Goal: Task Accomplishment & Management: Complete application form

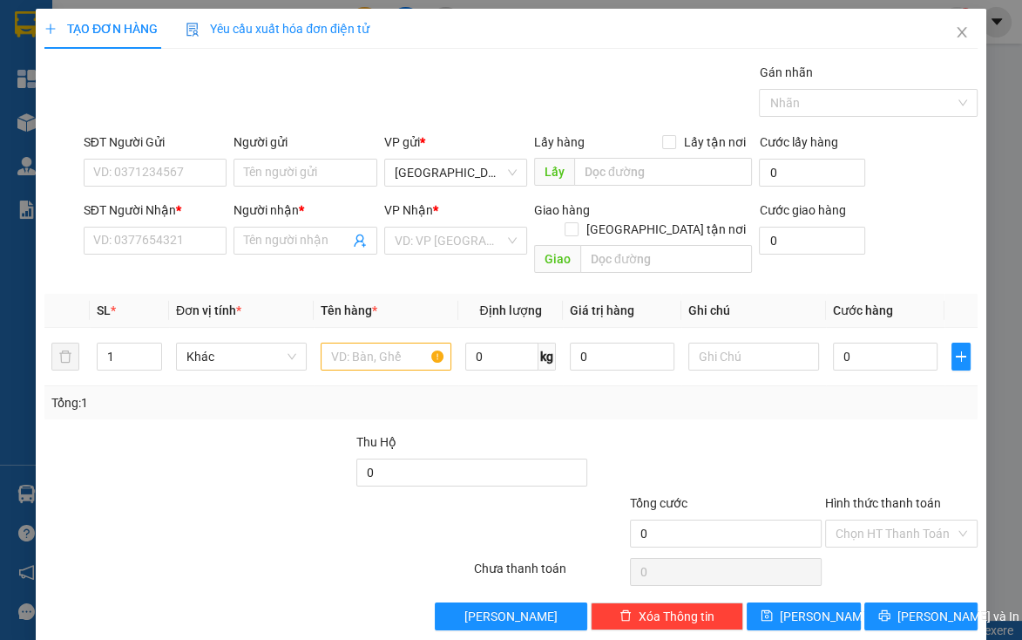
scroll to position [3, 0]
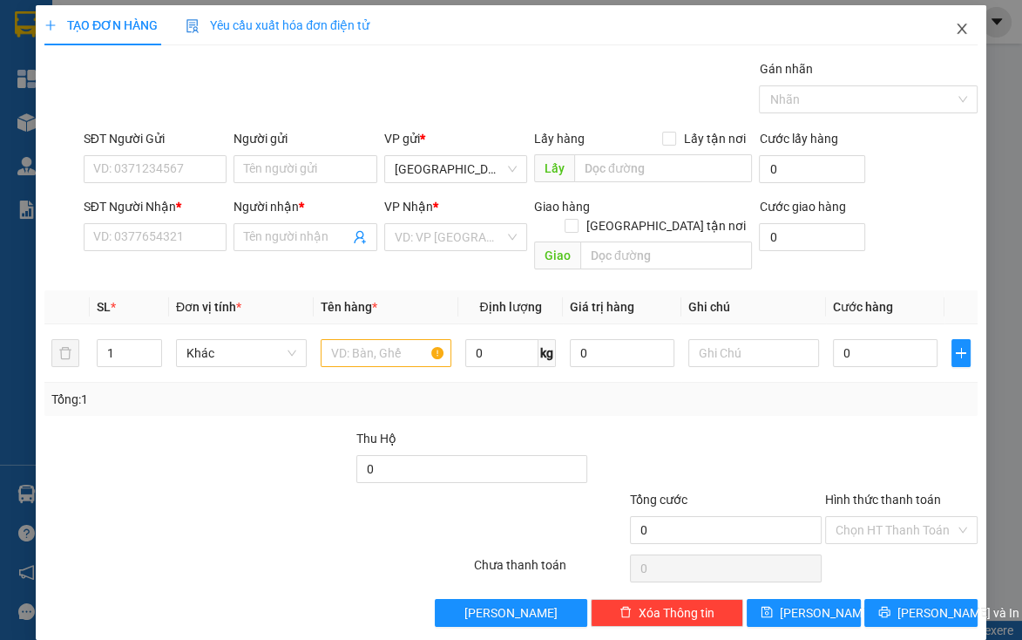
click at [957, 27] on icon "close" at bounding box center [962, 29] width 10 height 10
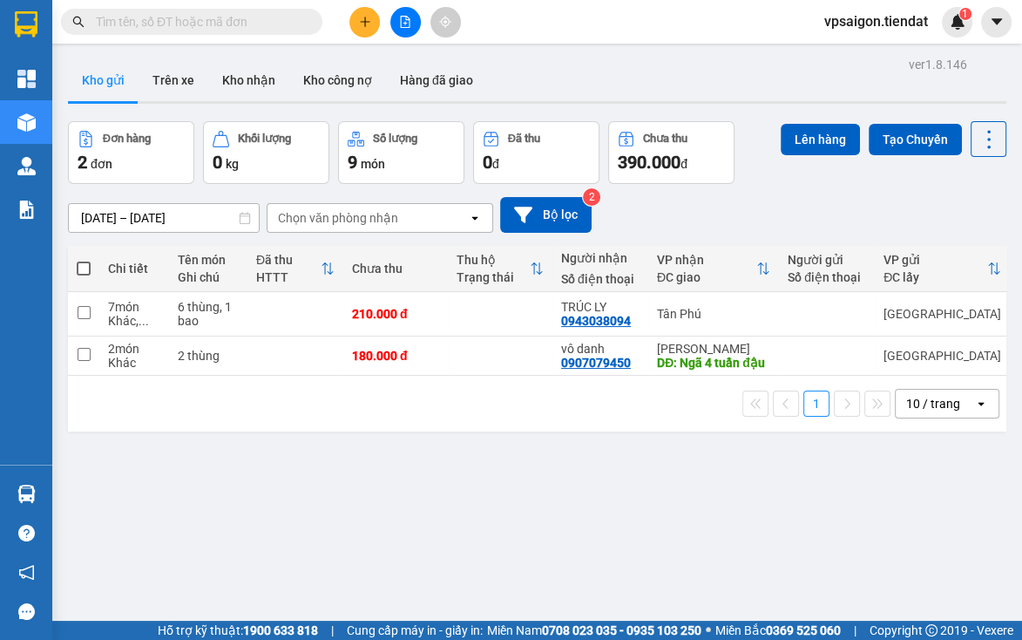
click at [422, 532] on div "ver 1.8.146 Kho gửi Trên xe Kho nhận Kho công nợ Hàng đã giao Đơn hàng 2 đơn Kh…" at bounding box center [537, 372] width 952 height 640
click at [364, 19] on icon "plus" at bounding box center [364, 22] width 1 height 10
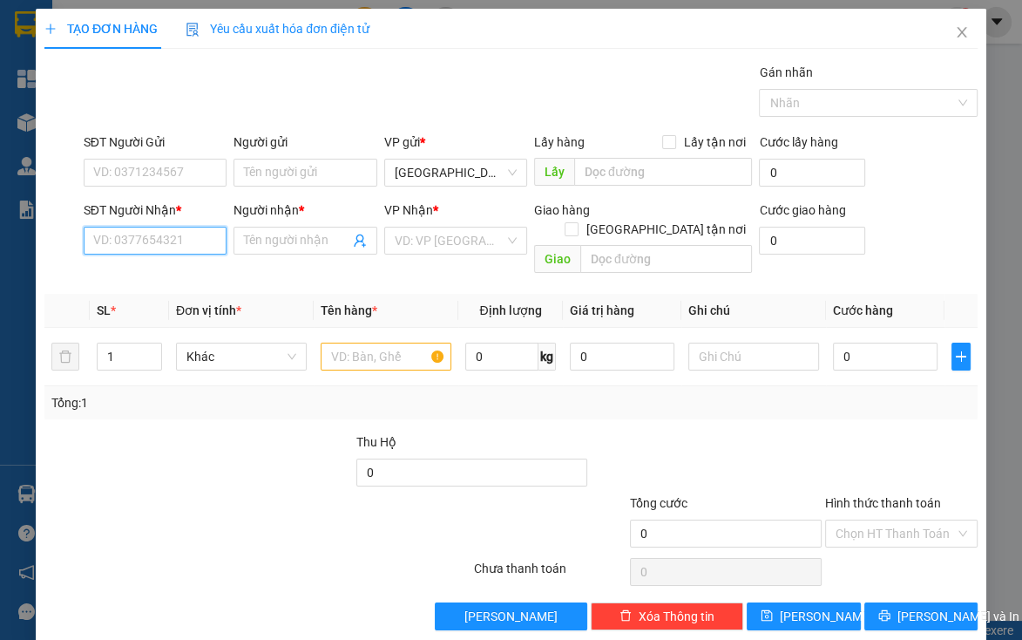
click at [180, 243] on input "SĐT Người Nhận *" at bounding box center [155, 241] width 143 height 28
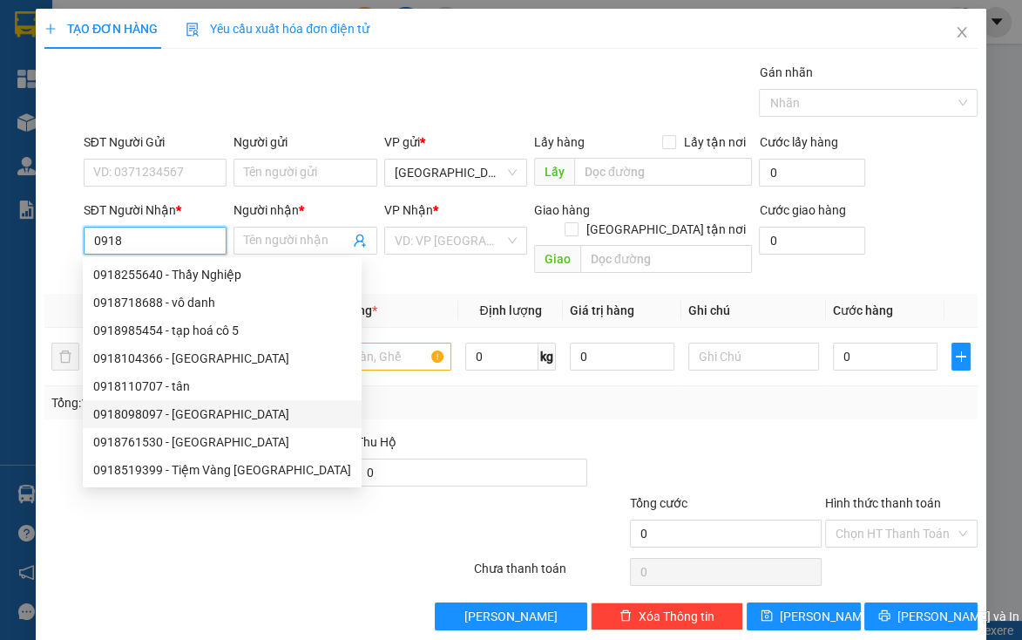
click at [213, 408] on div "0918098097 - [GEOGRAPHIC_DATA]" at bounding box center [222, 413] width 258 height 19
type input "0918098097"
type input "[PERSON_NAME]"
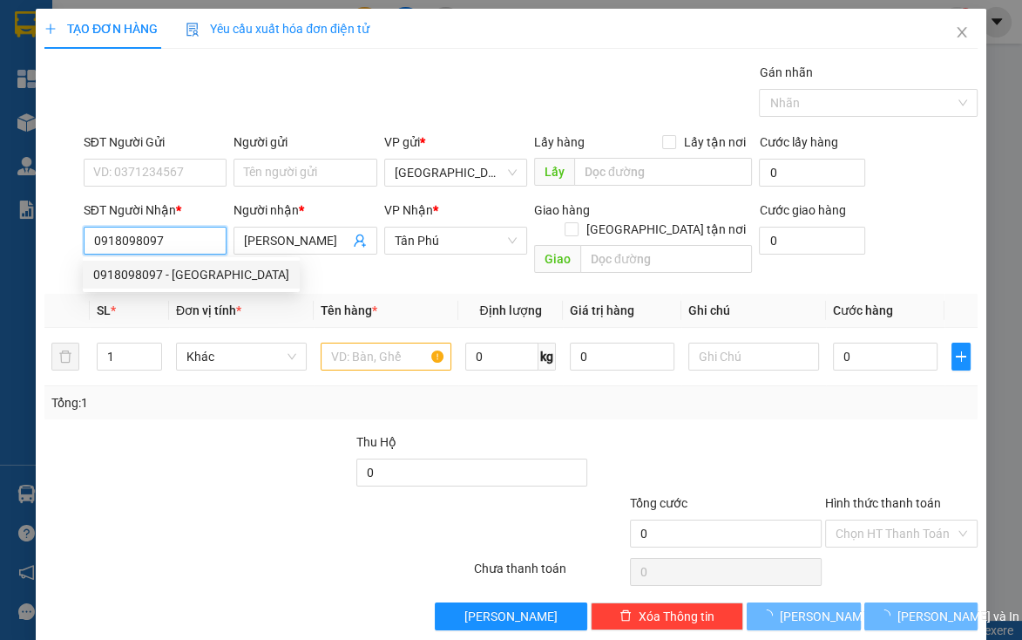
type input "270.000"
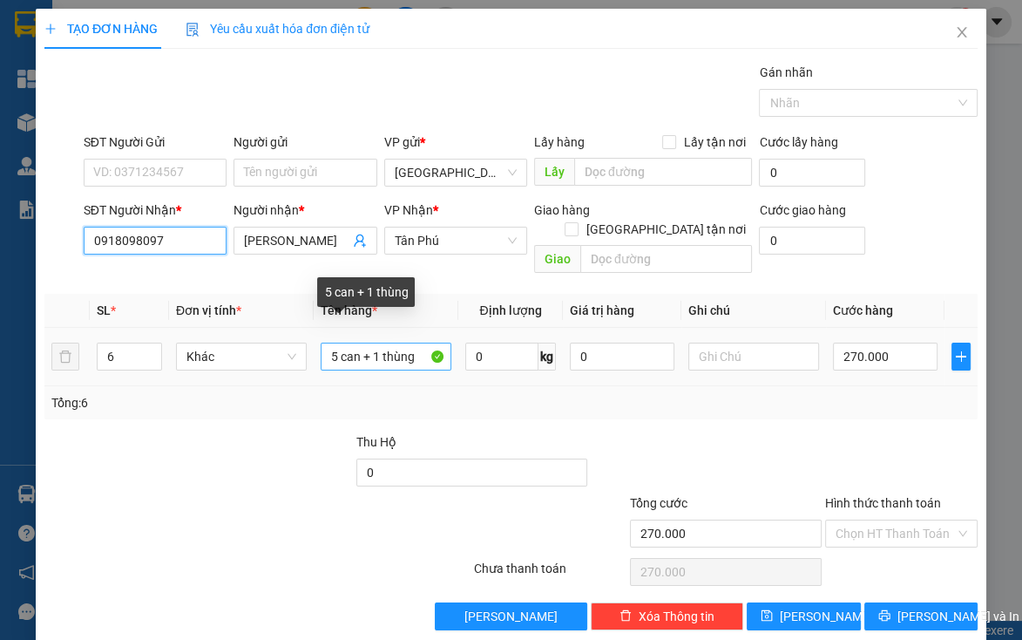
type input "0918098097"
click at [369, 342] on input "5 can + 1 thùng" at bounding box center [386, 356] width 131 height 28
click at [400, 342] on input "1 thùng" at bounding box center [386, 356] width 131 height 28
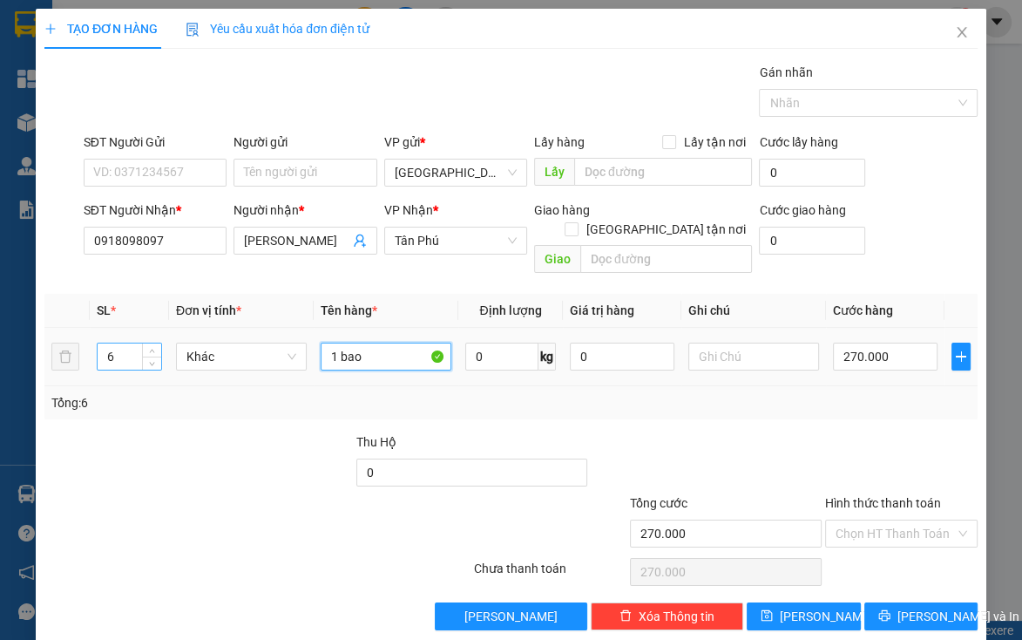
type input "1 bao"
click at [122, 343] on input "6" at bounding box center [129, 356] width 63 height 26
type input "1"
click at [894, 342] on input "270.000" at bounding box center [885, 356] width 105 height 28
type input "0"
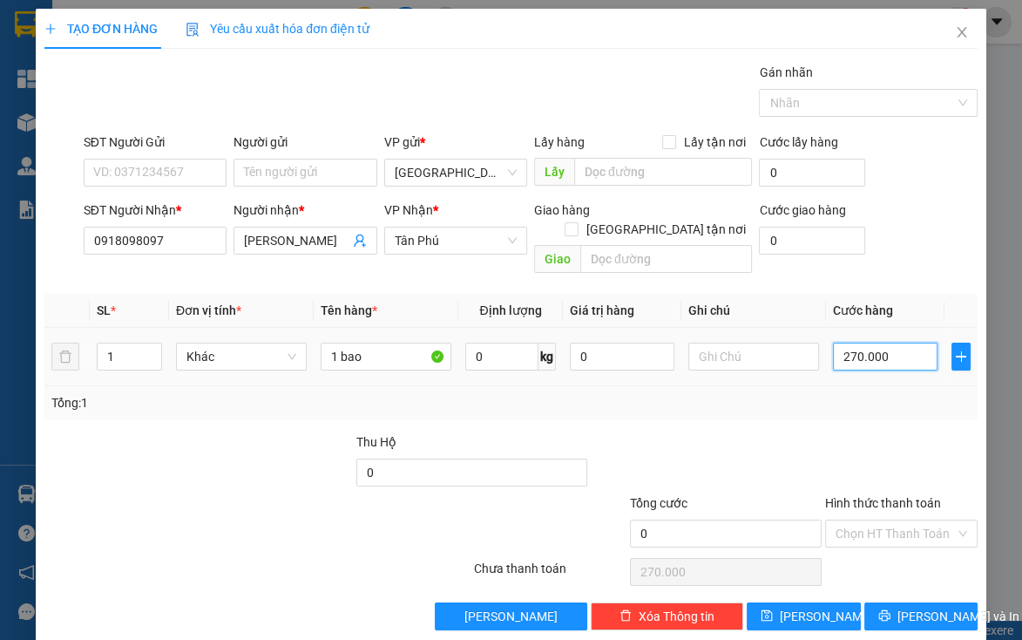
type input "0"
type input "3"
type input "03"
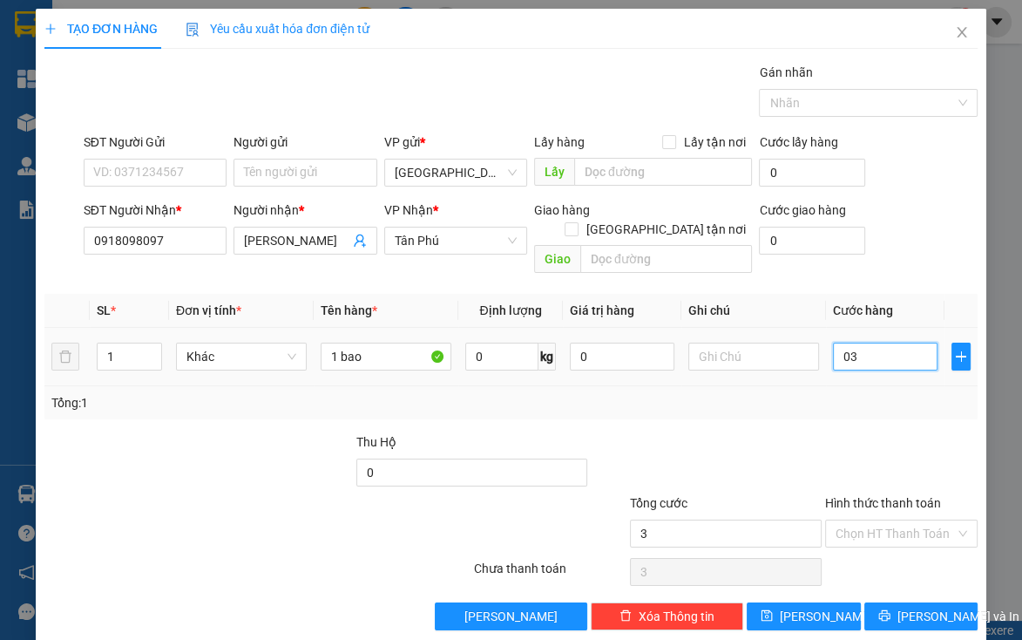
type input "30"
type input "030"
type input "30.000"
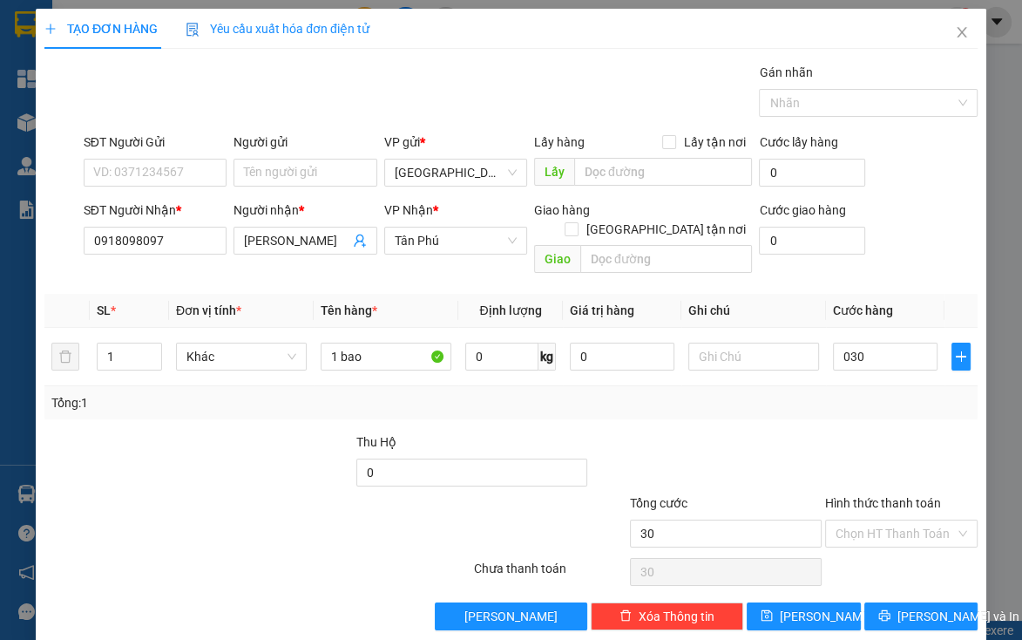
type input "30.000"
click at [878, 393] on div "Tổng: 1" at bounding box center [510, 402] width 919 height 19
click at [910, 607] on span "[PERSON_NAME] và In" at bounding box center [959, 616] width 122 height 19
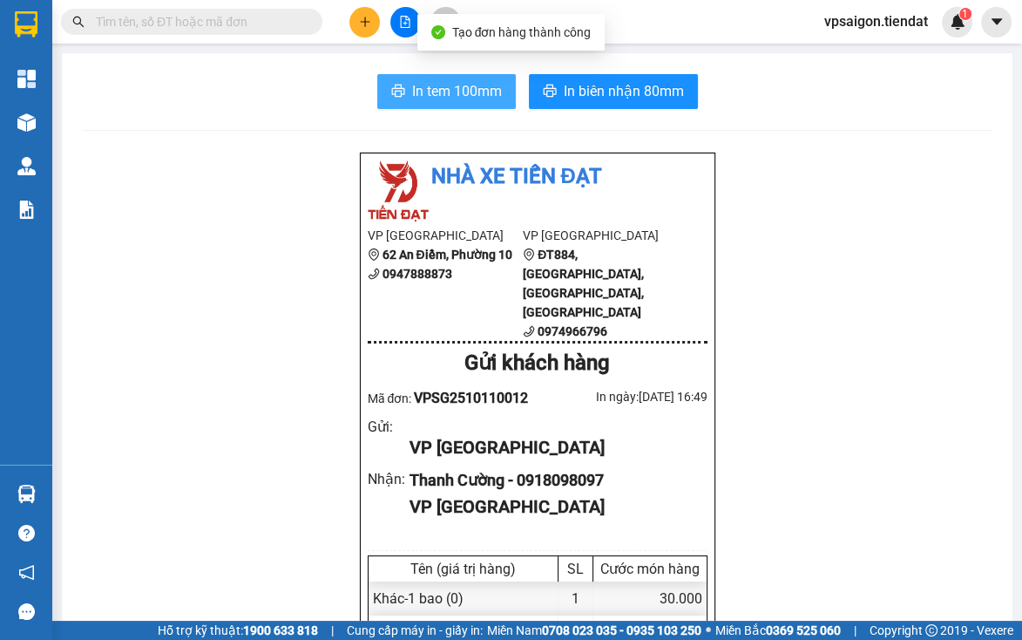
click at [460, 91] on span "In tem 100mm" at bounding box center [457, 91] width 90 height 22
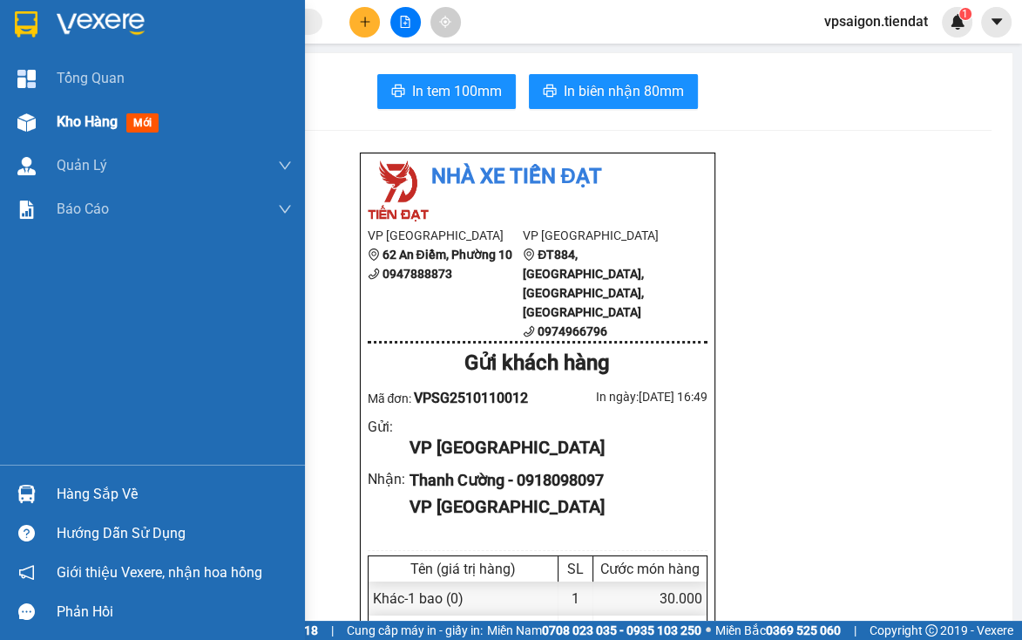
click at [84, 124] on span "Kho hàng" at bounding box center [87, 121] width 61 height 17
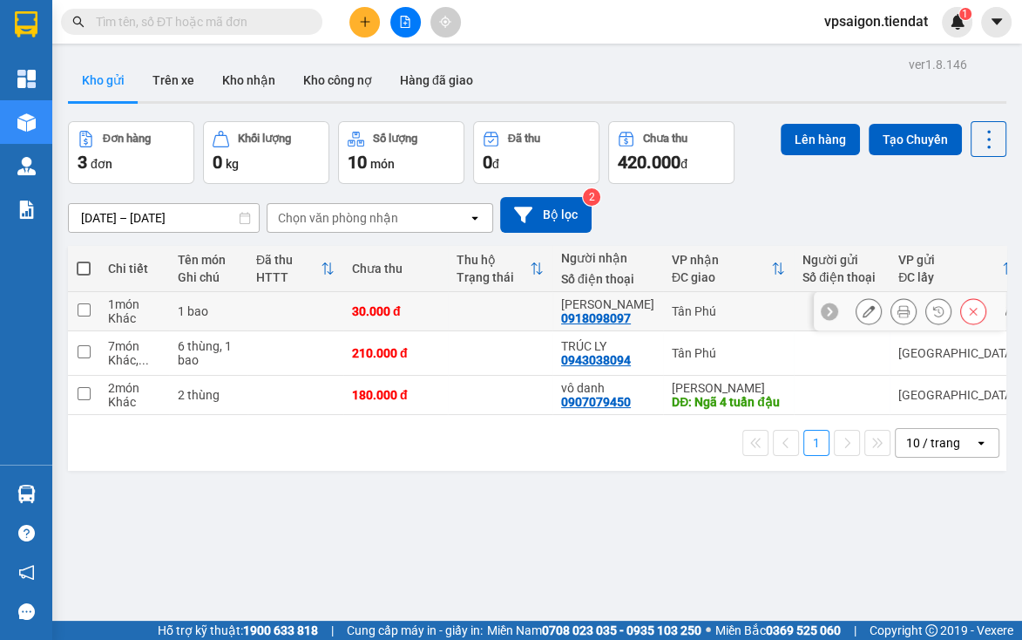
click at [595, 321] on div "0918098097" at bounding box center [596, 318] width 70 height 14
copy div "0918098097"
